Goal: Task Accomplishment & Management: Use online tool/utility

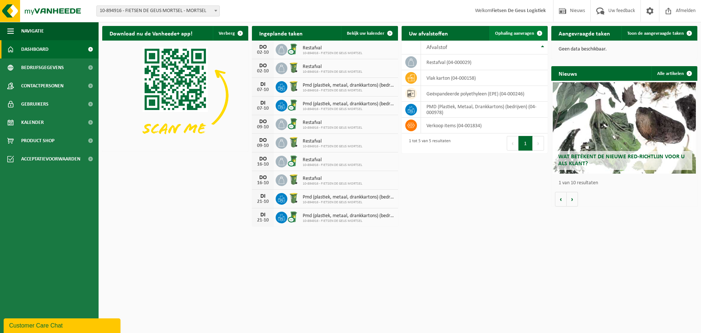
click at [512, 32] on span "Ophaling aanvragen" at bounding box center [514, 33] width 39 height 5
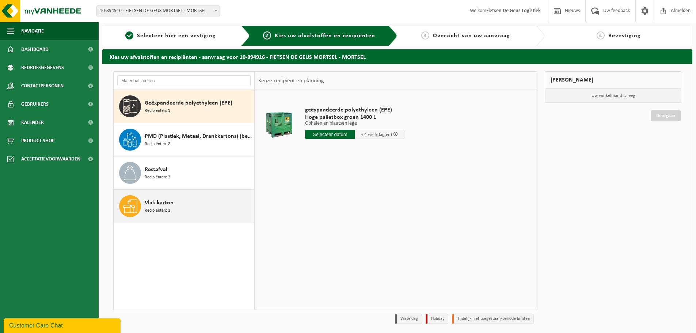
click at [174, 201] on div "Vlak karton Recipiënten: 1" at bounding box center [198, 206] width 107 height 22
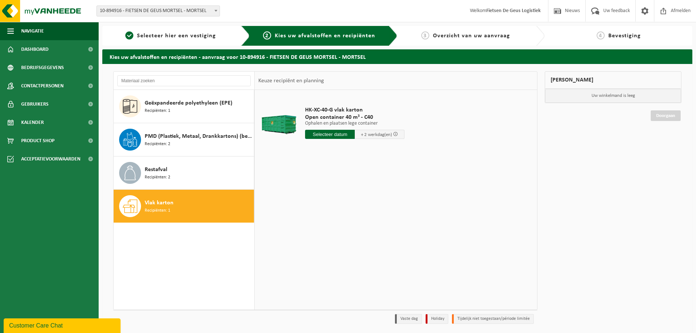
click at [338, 138] on input "text" at bounding box center [330, 134] width 50 height 9
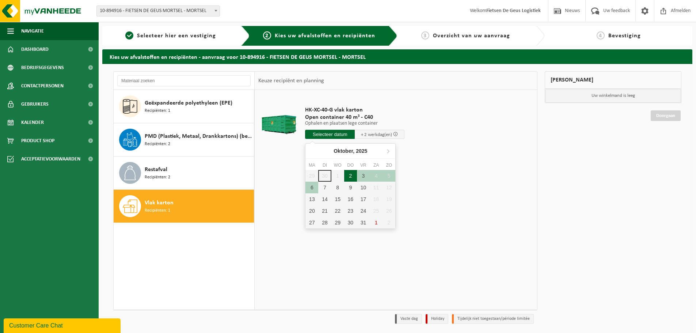
click at [351, 178] on div "2" at bounding box center [350, 176] width 13 height 12
type input "Van 2025-10-02"
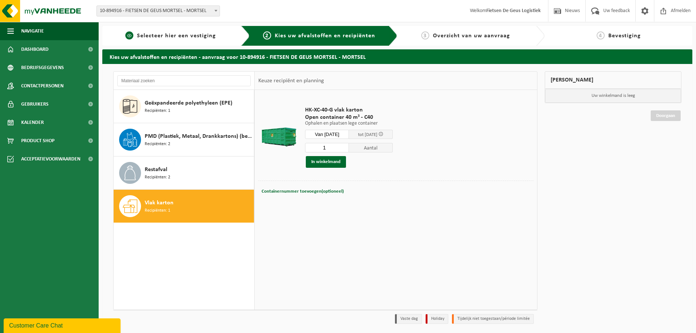
click at [189, 39] on link "1 Selecteer hier een vestiging" at bounding box center [170, 35] width 129 height 9
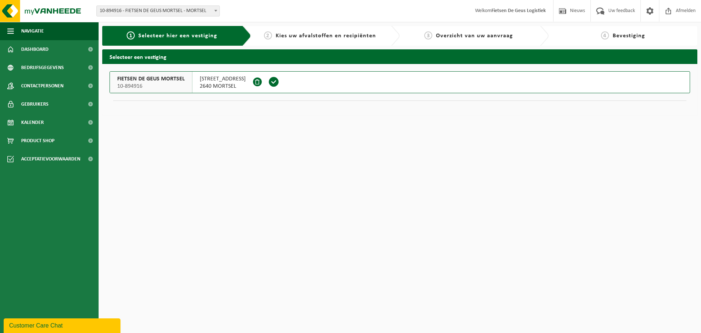
click at [307, 44] on div "2 Kies uw afvalstoffen en recipiënten" at bounding box center [325, 36] width 149 height 20
click at [315, 38] on span "Kies uw afvalstoffen en recipiënten" at bounding box center [326, 36] width 100 height 6
click at [299, 37] on span "Kies uw afvalstoffen en recipiënten" at bounding box center [326, 36] width 100 height 6
click at [350, 83] on button "FIETSEN DE GEUS MORTSEL 10-894916 GROENSTRAAT 31 2640 MORTSEL" at bounding box center [400, 82] width 581 height 22
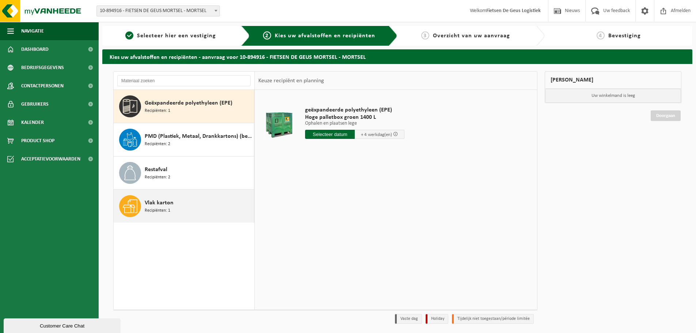
click at [188, 211] on div "Vlak karton Recipiënten: 1" at bounding box center [198, 206] width 107 height 22
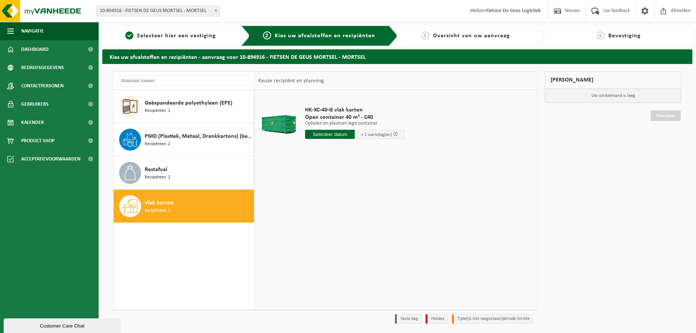
click at [321, 137] on input "text" at bounding box center [330, 134] width 50 height 9
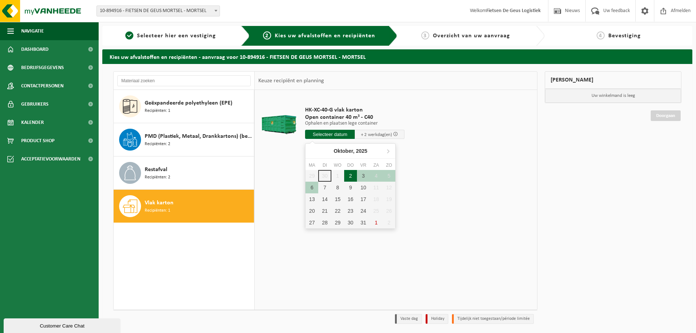
click at [352, 172] on div "2" at bounding box center [350, 176] width 13 height 12
type input "Van 2025-10-02"
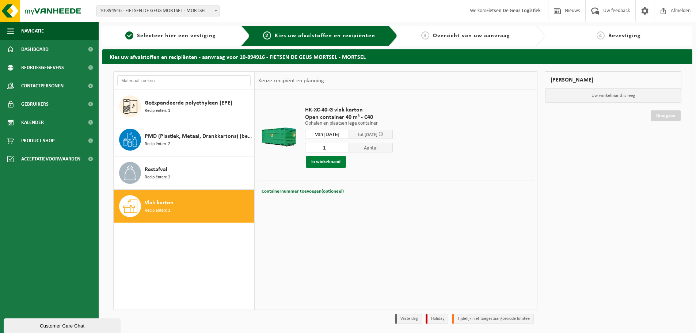
click at [335, 164] on button "In winkelmand" at bounding box center [326, 162] width 40 height 12
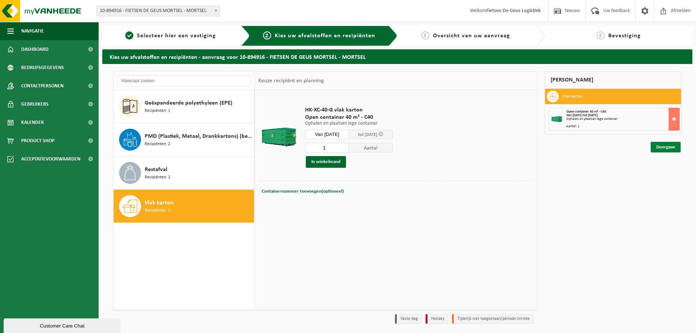
click at [654, 150] on link "Doorgaan" at bounding box center [665, 147] width 30 height 11
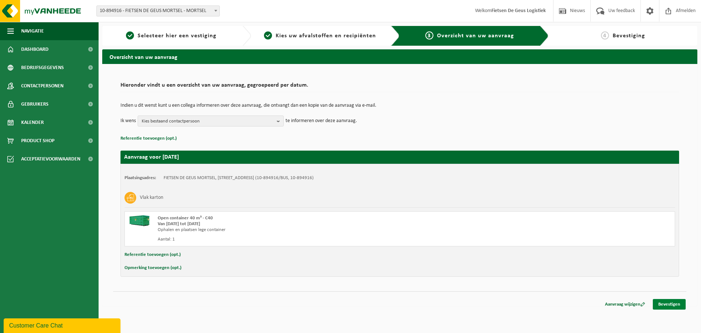
click at [665, 303] on link "Bevestigen" at bounding box center [669, 304] width 33 height 11
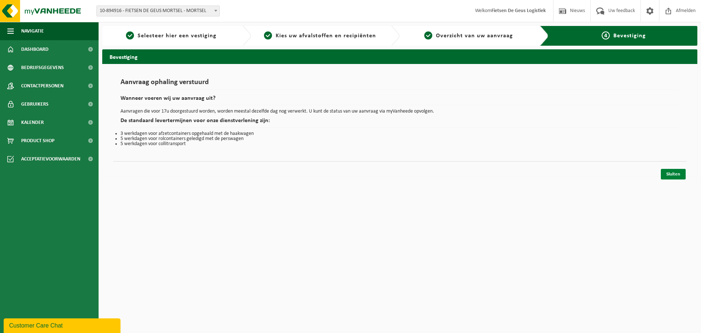
click at [671, 176] on link "Sluiten" at bounding box center [673, 174] width 25 height 11
